Goal: Task Accomplishment & Management: Use online tool/utility

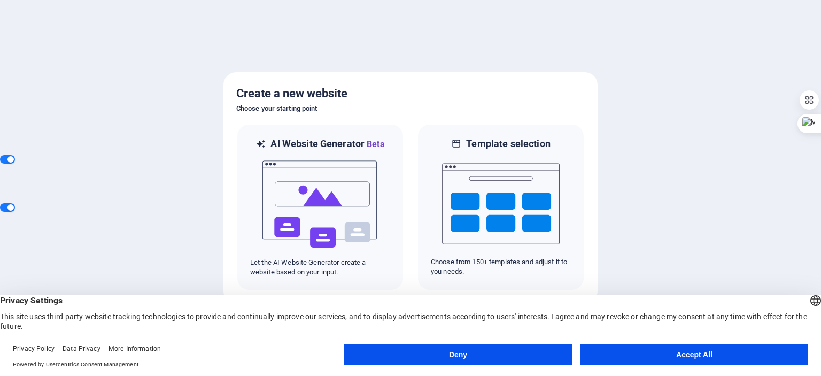
click at [669, 359] on button "Accept All" at bounding box center [694, 354] width 228 height 21
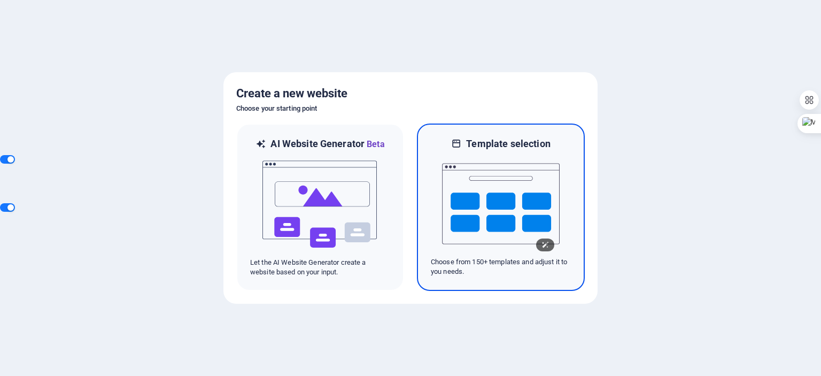
click at [477, 228] on img at bounding box center [501, 203] width 118 height 107
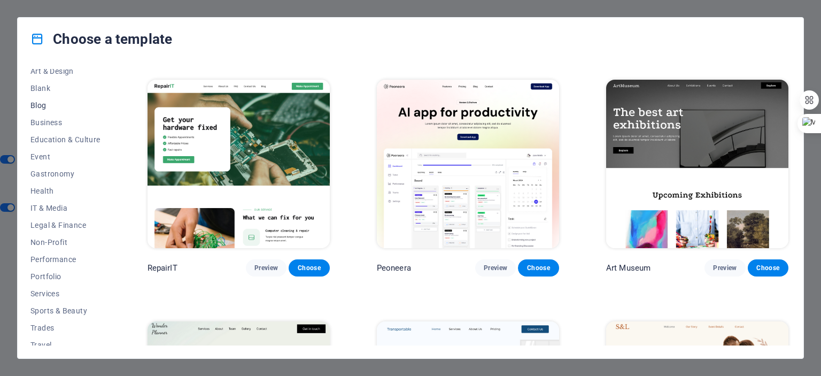
scroll to position [126, 0]
click at [50, 241] on span "Non-Profit" at bounding box center [65, 242] width 70 height 9
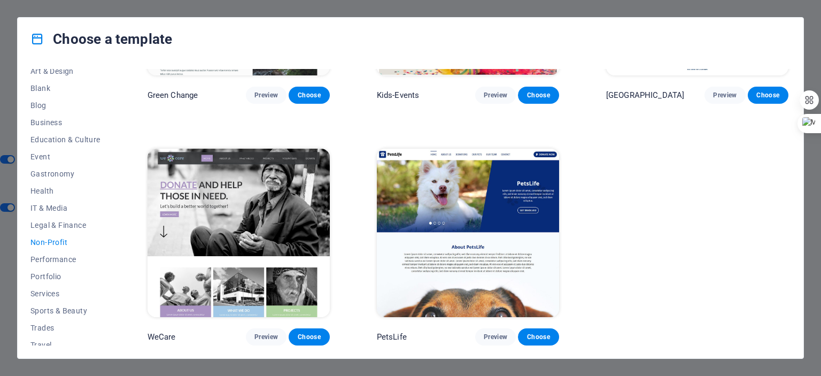
scroll to position [160, 0]
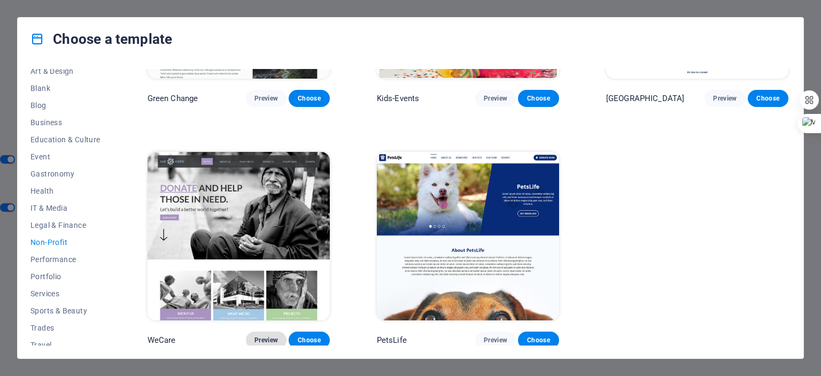
click at [258, 336] on span "Preview" at bounding box center [266, 340] width 24 height 9
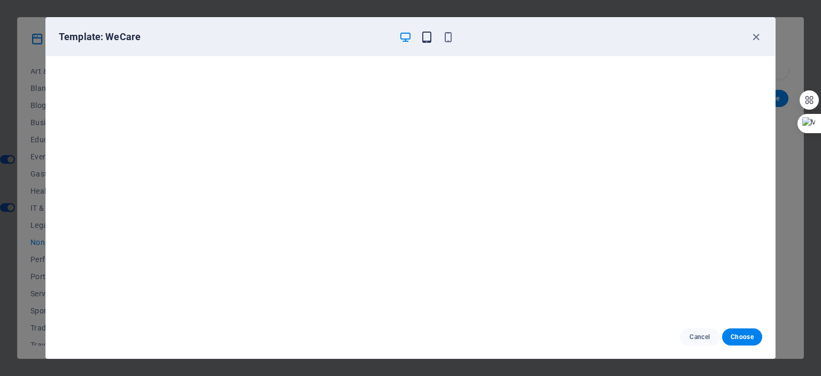
click at [423, 35] on icon "button" at bounding box center [427, 37] width 12 height 12
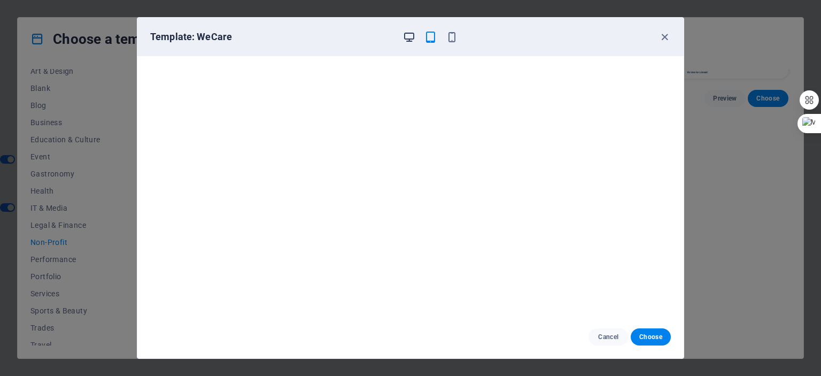
click at [408, 37] on icon "button" at bounding box center [409, 37] width 12 height 12
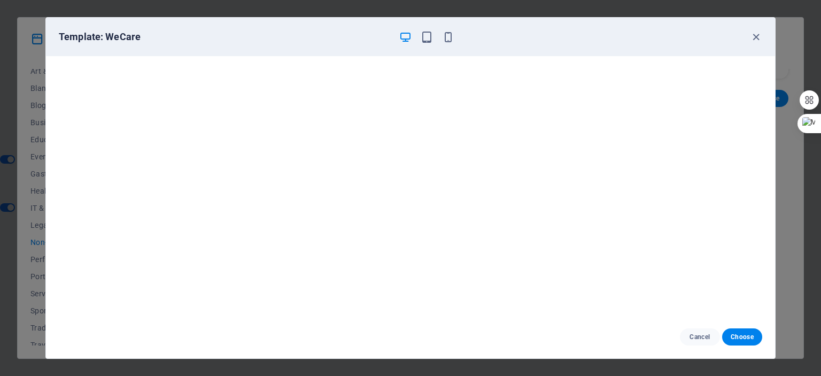
scroll to position [3, 0]
click at [706, 333] on span "Cancel" at bounding box center [699, 336] width 23 height 9
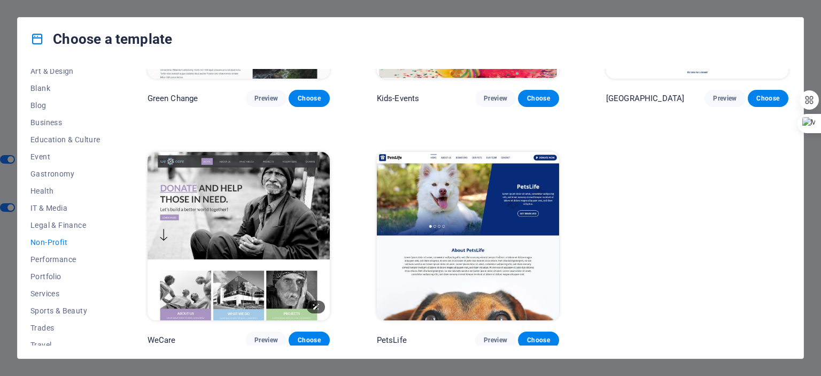
click at [182, 220] on img at bounding box center [238, 236] width 182 height 168
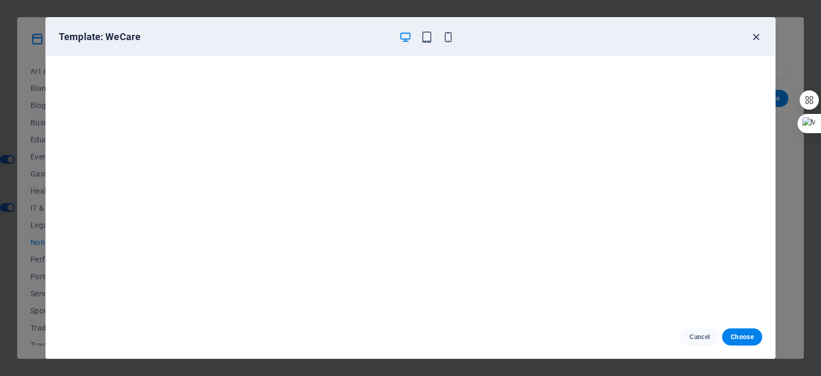
click at [756, 35] on icon "button" at bounding box center [756, 37] width 12 height 12
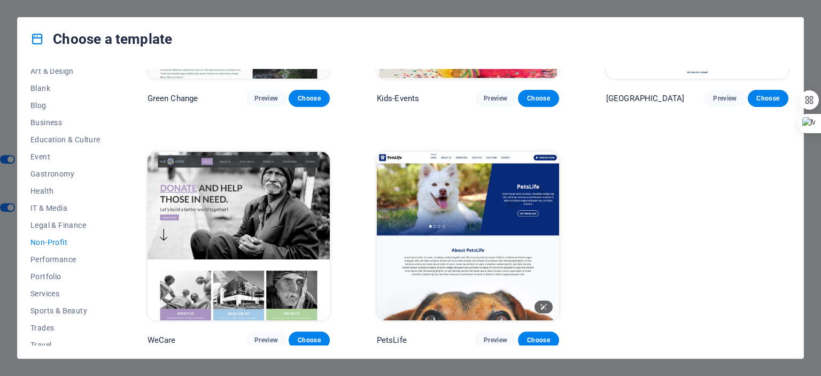
click at [459, 267] on img at bounding box center [468, 236] width 182 height 168
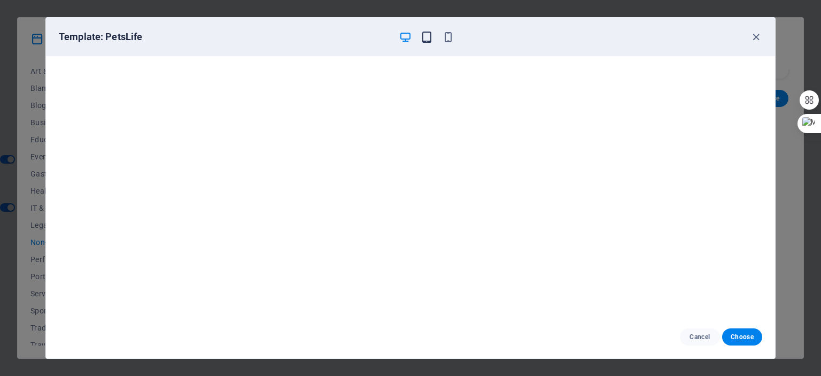
click at [430, 36] on icon "button" at bounding box center [427, 37] width 12 height 12
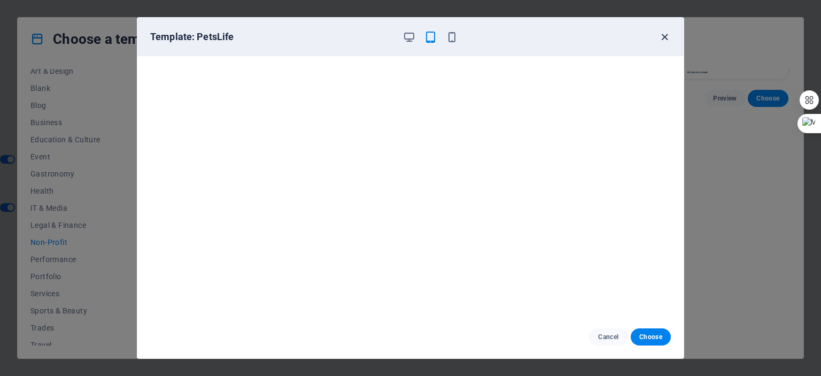
click at [668, 33] on icon "button" at bounding box center [664, 37] width 12 height 12
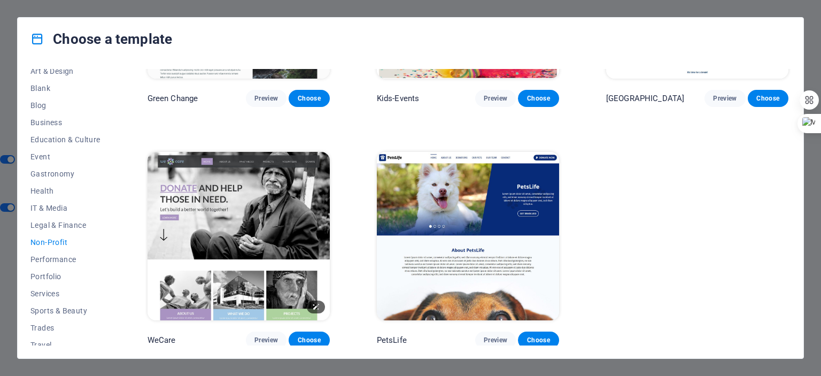
click at [260, 280] on img at bounding box center [238, 236] width 182 height 168
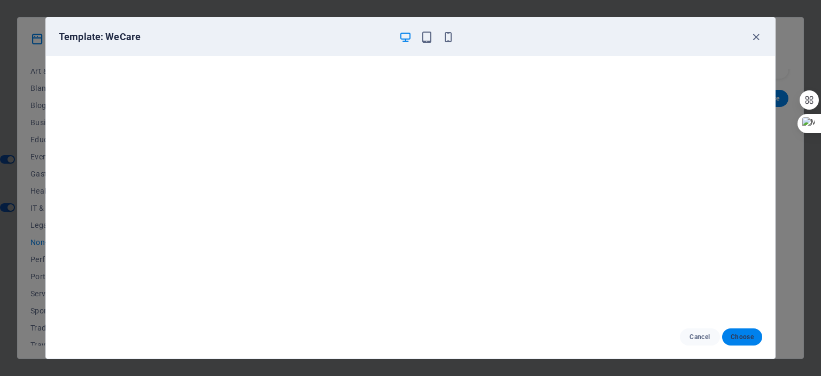
click at [734, 333] on span "Choose" at bounding box center [742, 336] width 23 height 9
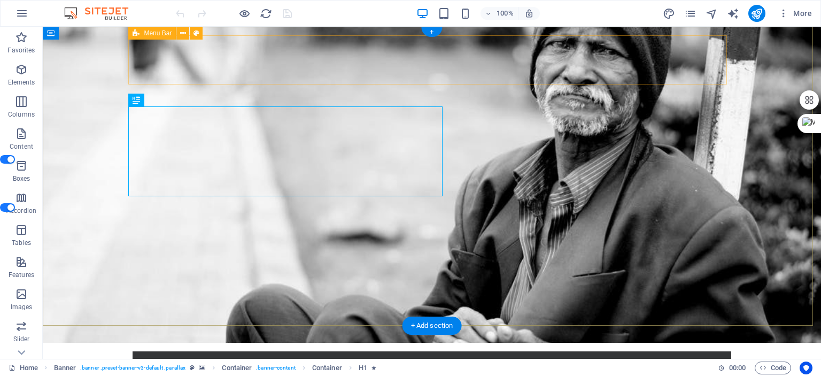
click at [197, 360] on div at bounding box center [431, 376] width 581 height 32
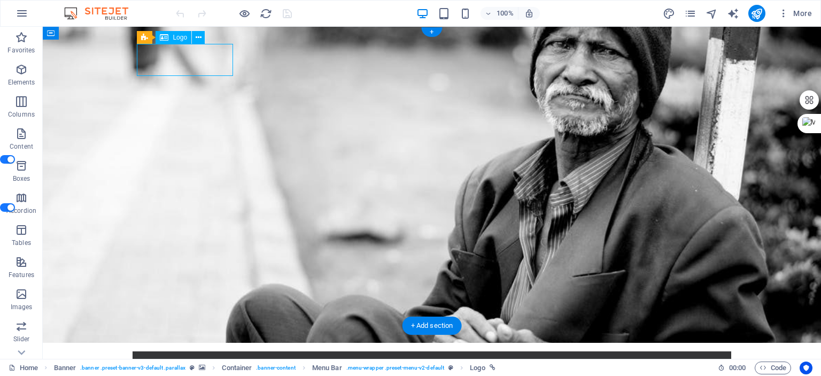
click at [150, 360] on div at bounding box center [431, 376] width 581 height 32
click at [175, 360] on div at bounding box center [431, 376] width 581 height 32
select select "px"
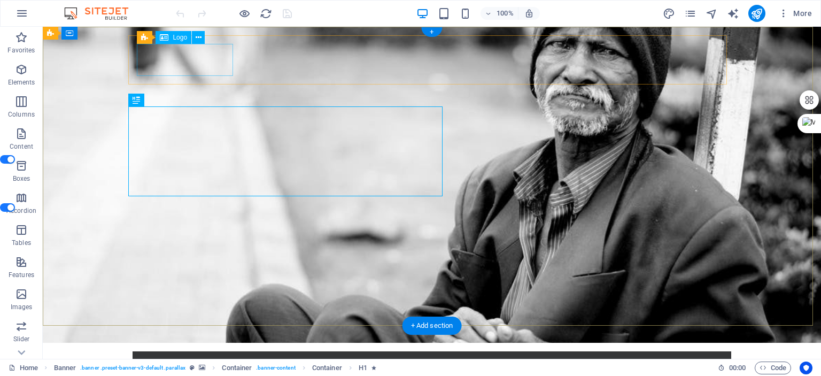
click at [214, 360] on div at bounding box center [431, 376] width 581 height 32
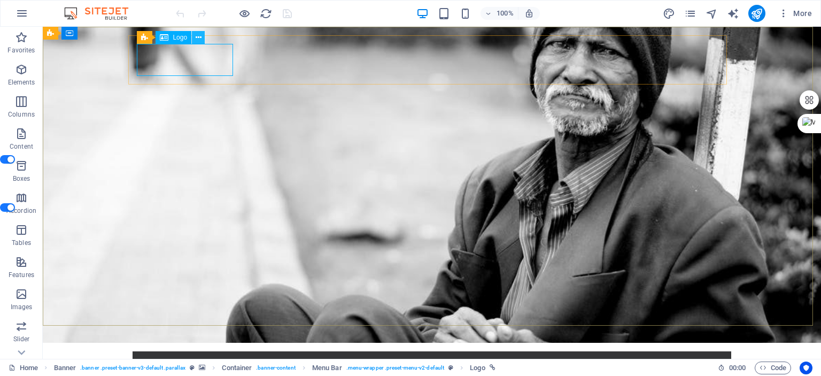
click at [198, 37] on icon at bounding box center [199, 37] width 6 height 11
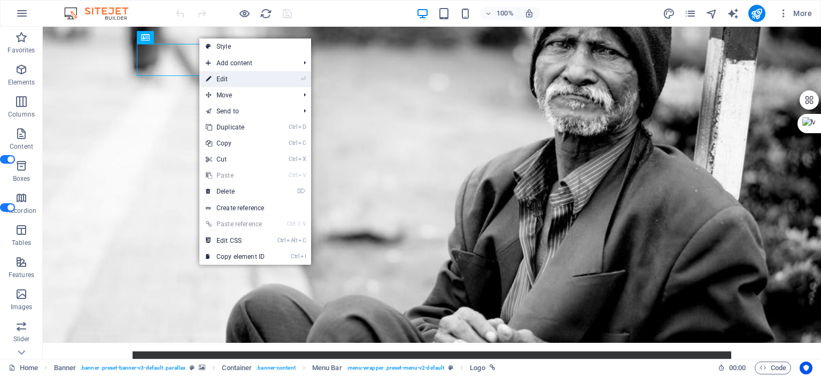
click at [221, 77] on link "⏎ Edit" at bounding box center [235, 79] width 72 height 16
select select "px"
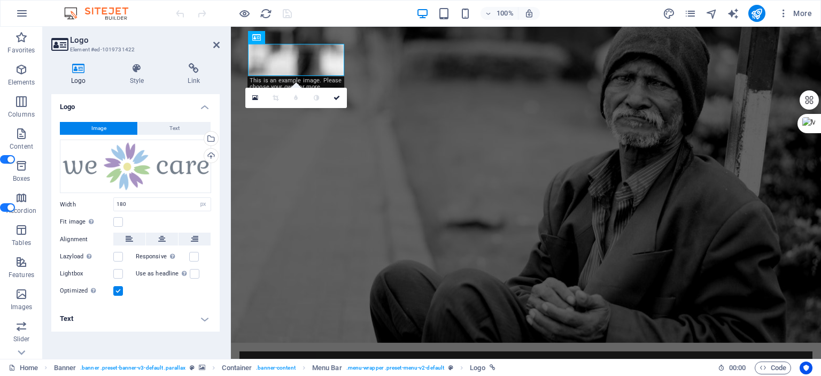
click at [124, 131] on button "Image" at bounding box center [98, 128] width 77 height 13
click at [202, 138] on div "Select files from the file manager, stock photos, or upload file(s)" at bounding box center [167, 139] width 69 height 40
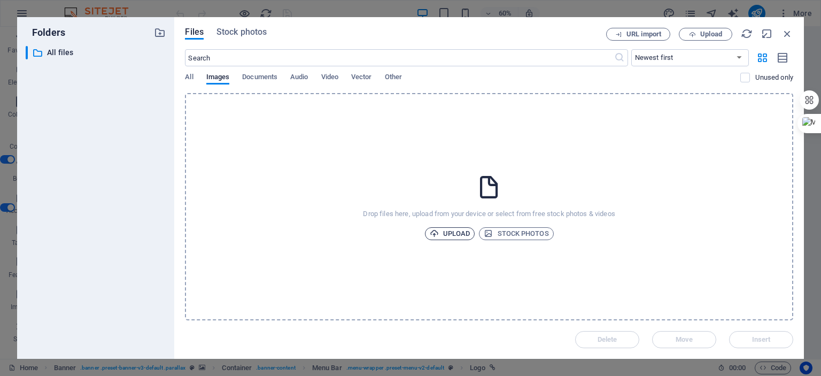
click at [453, 238] on span "Upload" at bounding box center [450, 233] width 41 height 13
